Goal: Entertainment & Leisure: Consume media (video, audio)

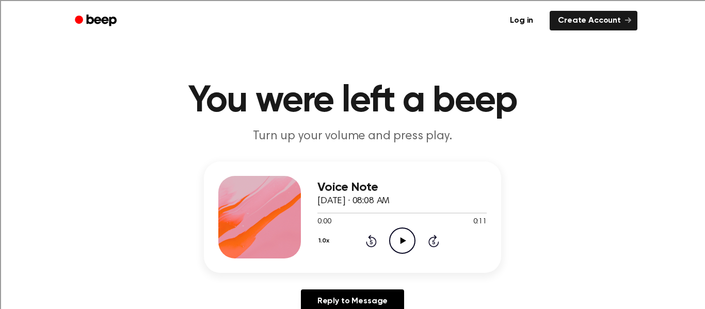
click at [398, 237] on icon "Play Audio" at bounding box center [402, 241] width 26 height 26
click at [529, 225] on div "Voice Note October 6, 2025 · 08:08 AM 0:05 0:11 Your browser does not support t…" at bounding box center [352, 242] width 680 height 160
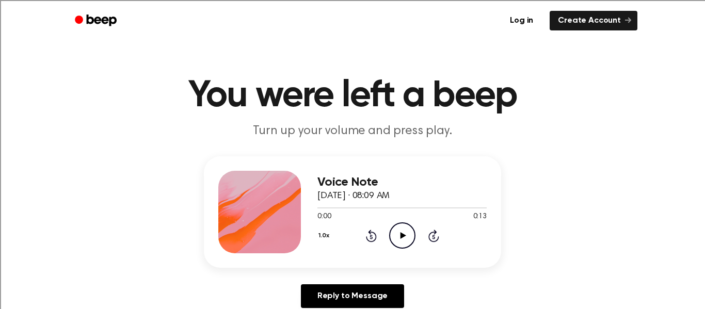
click at [403, 231] on icon "Play Audio" at bounding box center [402, 235] width 26 height 26
click at [579, 226] on div "Voice Note October 6, 2025 · 08:09 AM 0:13 0:13 Your browser does not support t…" at bounding box center [352, 236] width 680 height 160
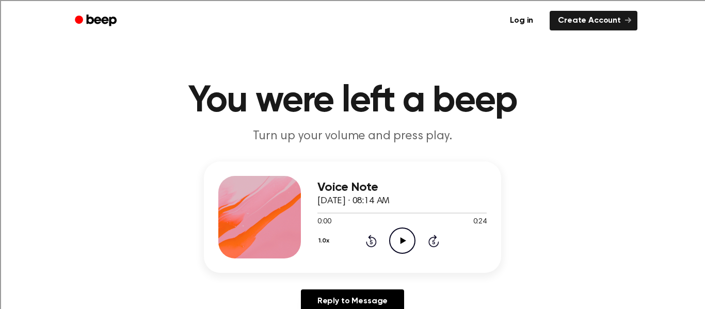
scroll to position [4, 0]
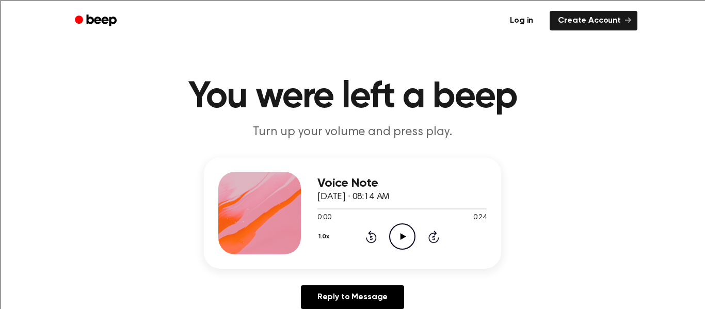
click at [321, 246] on button "1.0x" at bounding box center [324, 237] width 15 height 18
click at [374, 289] on div "Voice Note October 6, 2025 · 08:14 AM 0:00 0:24 Your browser does not support t…" at bounding box center [352, 237] width 680 height 160
click at [321, 242] on button "1.0x" at bounding box center [324, 237] width 15 height 18
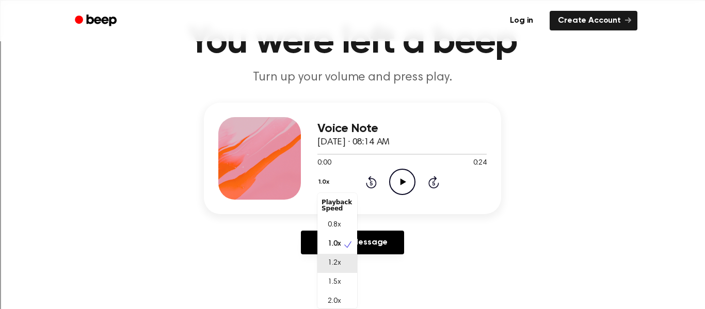
scroll to position [3, 0]
click at [332, 278] on span "1.5x" at bounding box center [334, 280] width 13 height 11
click at [402, 186] on icon "Play Audio" at bounding box center [402, 182] width 26 height 26
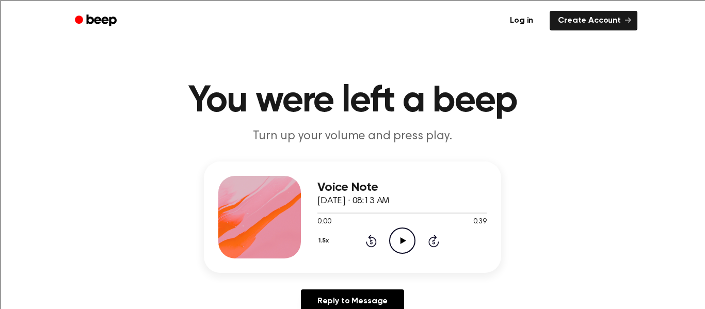
scroll to position [42, 0]
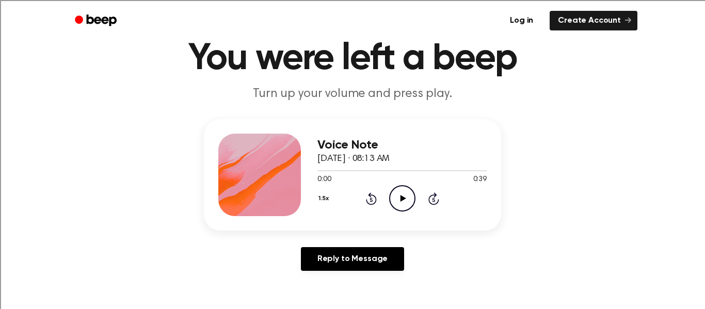
click at [320, 208] on div "1.5x" at bounding box center [324, 200] width 15 height 16
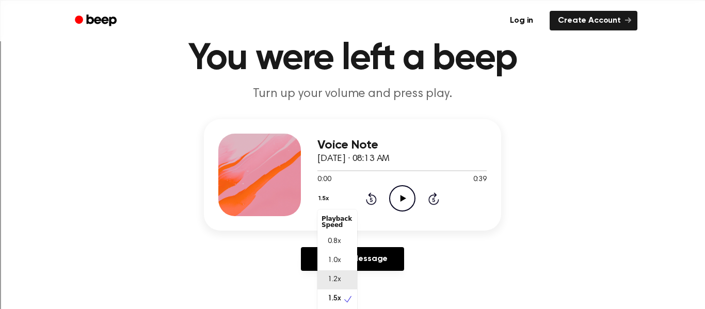
click at [341, 279] on div "1.2x" at bounding box center [337, 279] width 40 height 19
click at [399, 200] on icon "Play Audio" at bounding box center [402, 198] width 26 height 26
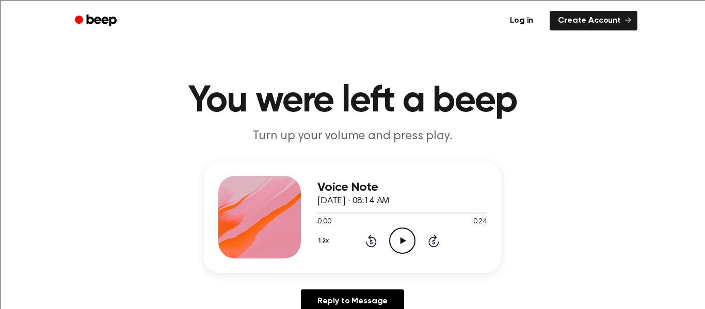
click at [391, 231] on icon "Play Audio" at bounding box center [402, 241] width 26 height 26
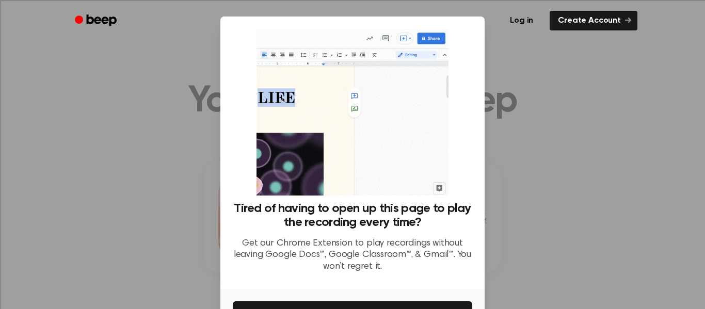
click at [521, 282] on div at bounding box center [352, 154] width 705 height 309
click at [442, 284] on div "Tired of having to open up this page to play the recording every time? Get our …" at bounding box center [352, 153] width 264 height 273
click at [403, 303] on button "Get It Now" at bounding box center [353, 312] width 240 height 23
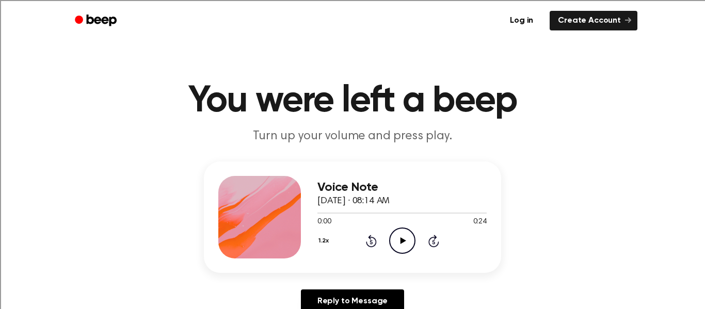
click at [395, 243] on icon "Play Audio" at bounding box center [402, 241] width 26 height 26
